Goal: Task Accomplishment & Management: Use online tool/utility

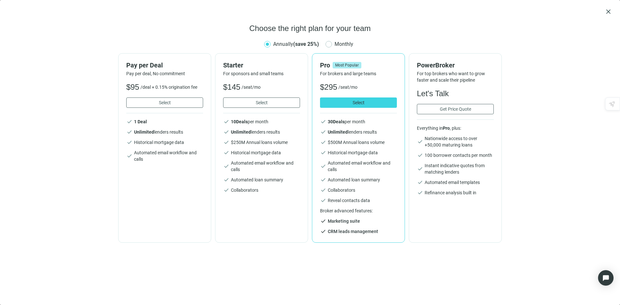
click at [448, 18] on div "close Choose the right plan for your team Annually (save 25%) Monthly Pay per D…" at bounding box center [310, 152] width 604 height 289
click at [609, 10] on span "close" at bounding box center [608, 12] width 8 height 8
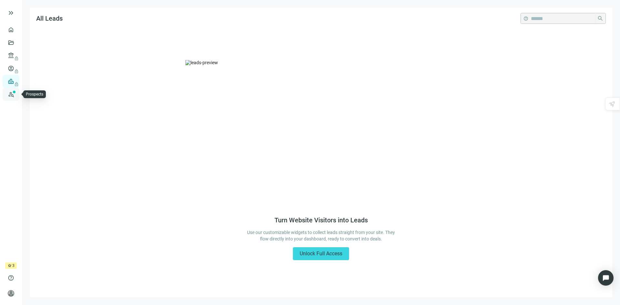
click at [16, 94] on link "Prospects New" at bounding box center [26, 94] width 21 height 13
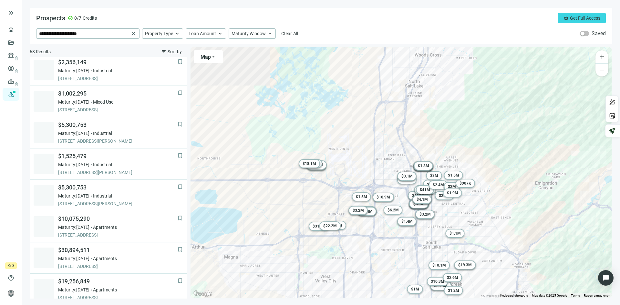
scroll to position [186, 0]
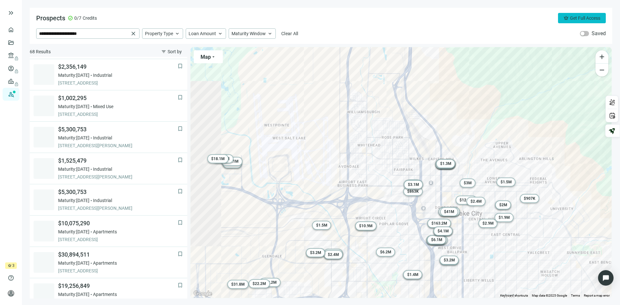
click at [570, 20] on span "Get Full Access" at bounding box center [585, 17] width 30 height 5
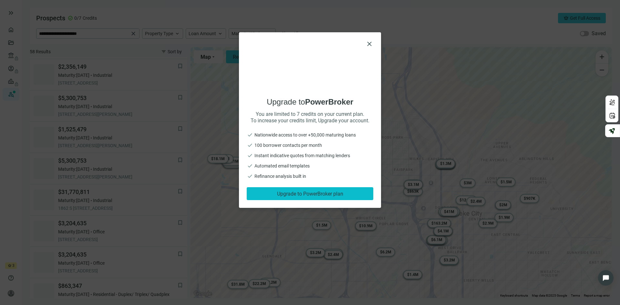
click at [305, 195] on span "Upgrade to PowerBroker plan" at bounding box center [310, 194] width 66 height 6
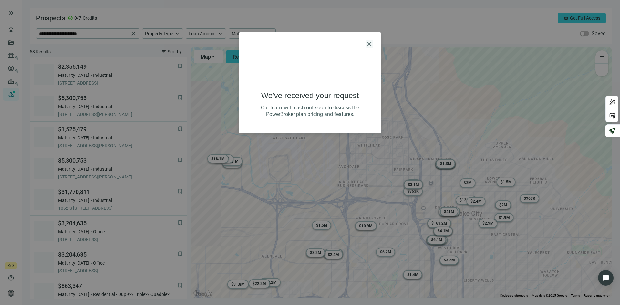
click at [369, 43] on span "close" at bounding box center [369, 44] width 8 height 8
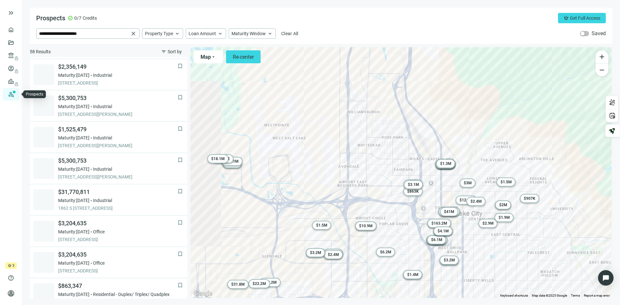
click at [16, 92] on link "Prospects New" at bounding box center [26, 94] width 21 height 13
click at [16, 41] on link "Deals" at bounding box center [22, 42] width 12 height 5
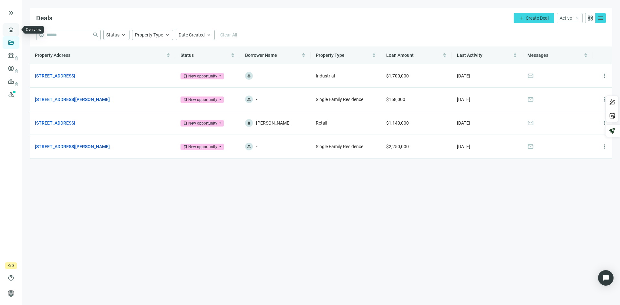
click at [16, 30] on link "Overview" at bounding box center [25, 29] width 19 height 5
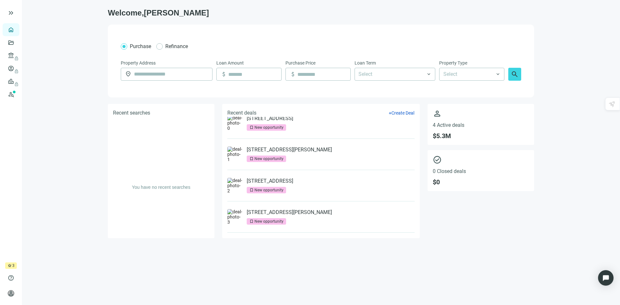
scroll to position [13, 0]
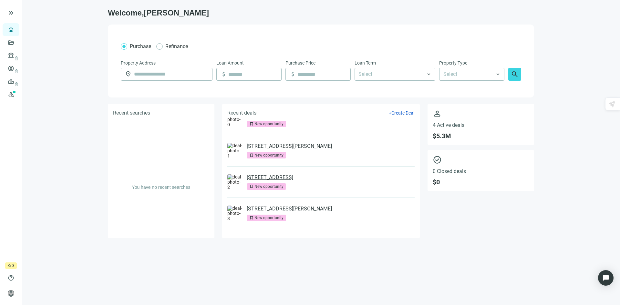
click at [288, 178] on link "[STREET_ADDRESS]" at bounding box center [270, 177] width 46 height 6
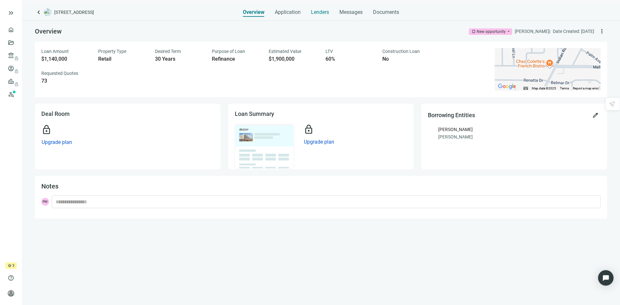
click at [316, 11] on span "Lenders" at bounding box center [320, 12] width 18 height 6
